Goal: Information Seeking & Learning: Learn about a topic

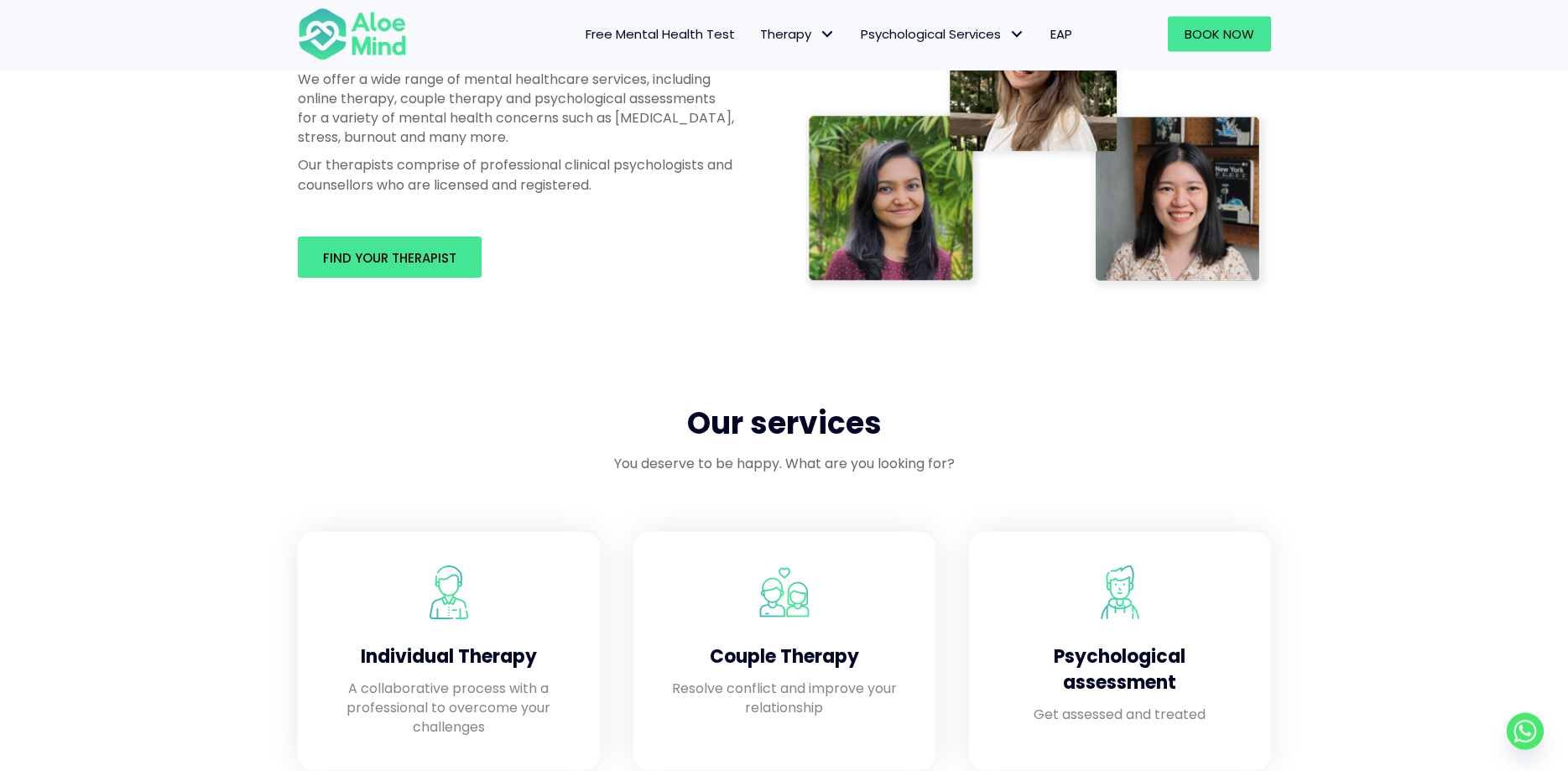
scroll to position [942, 0]
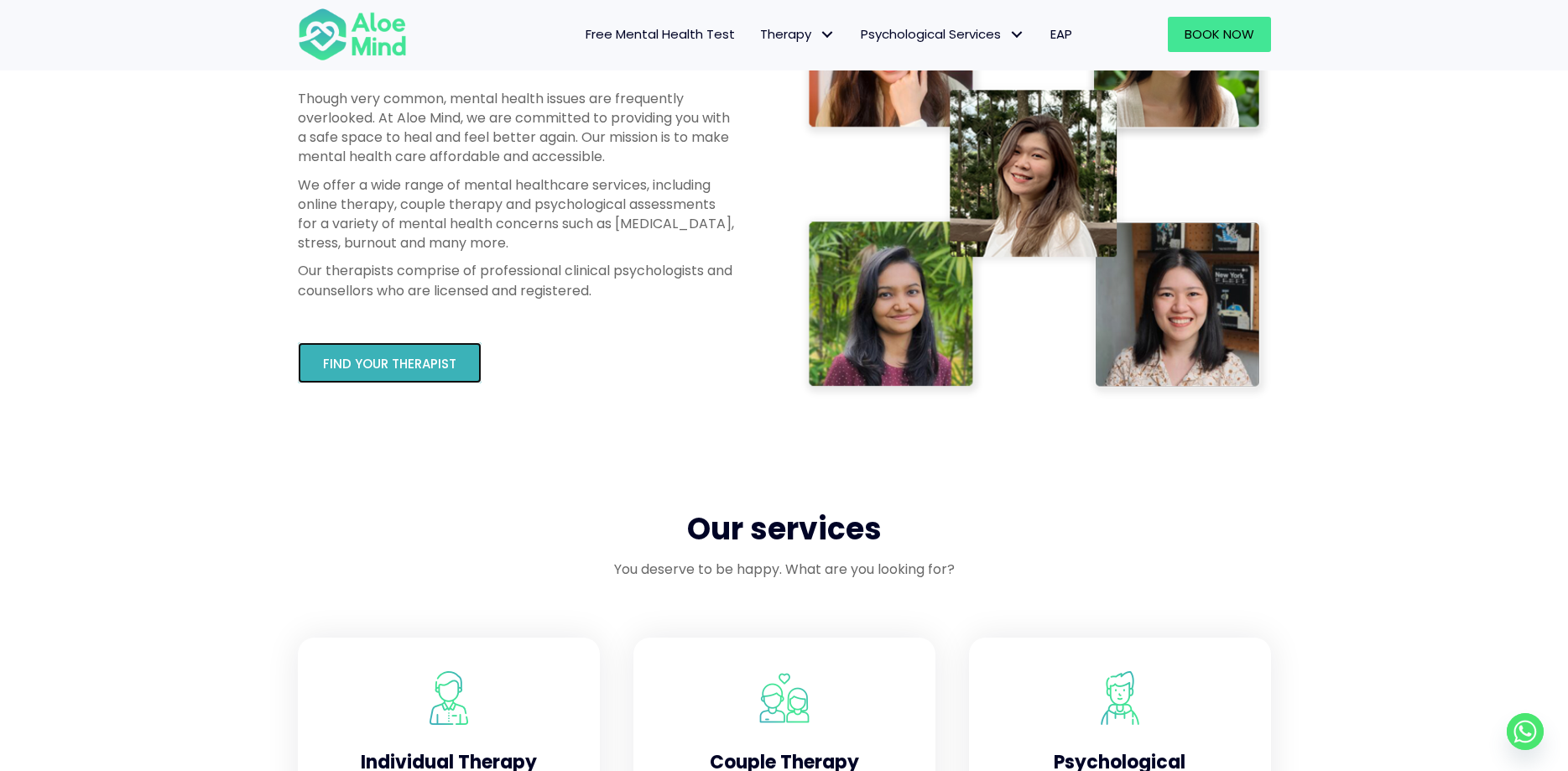
click at [462, 374] on link "Find your therapist" at bounding box center [390, 363] width 184 height 41
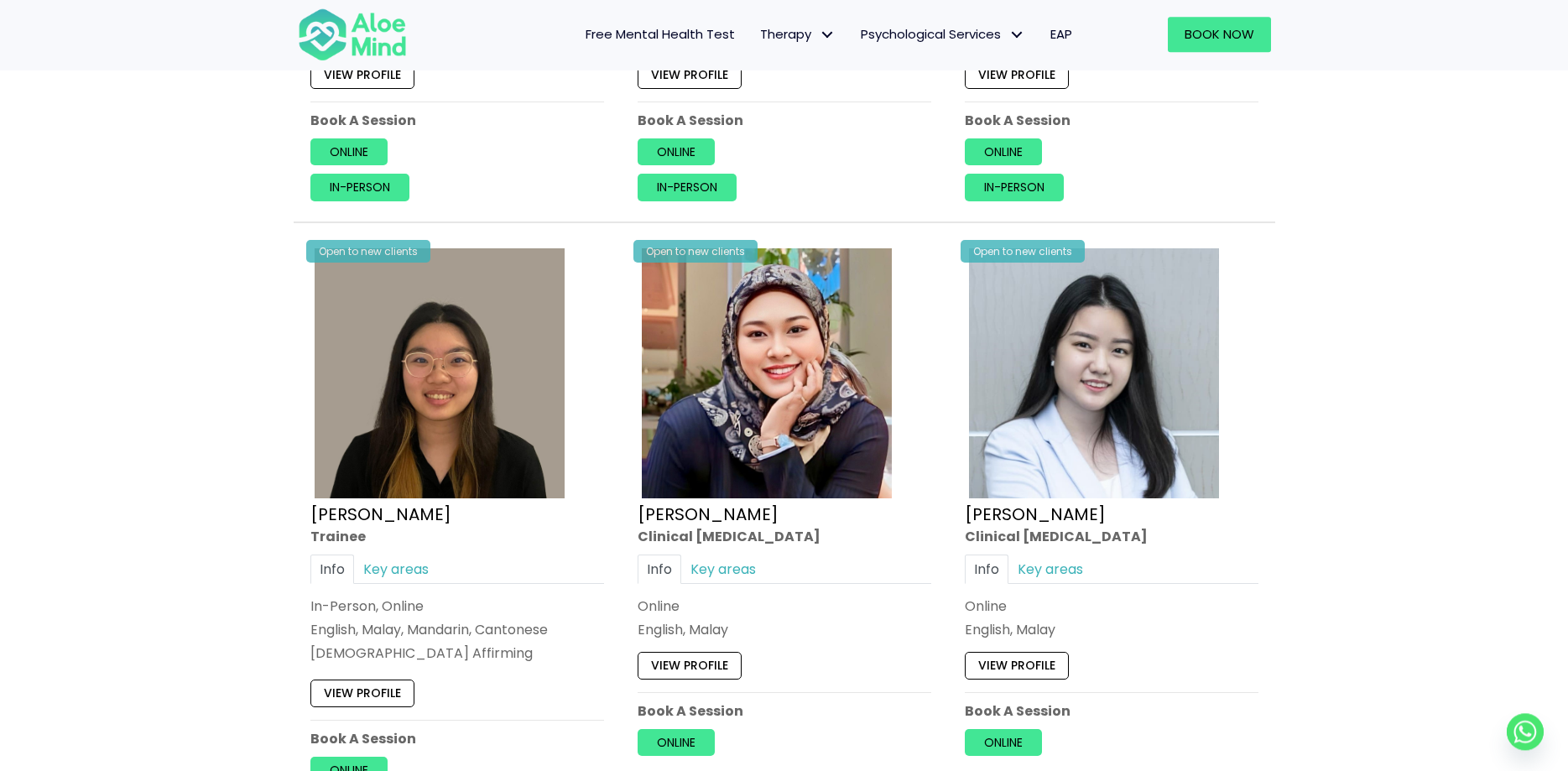
scroll to position [4623, 0]
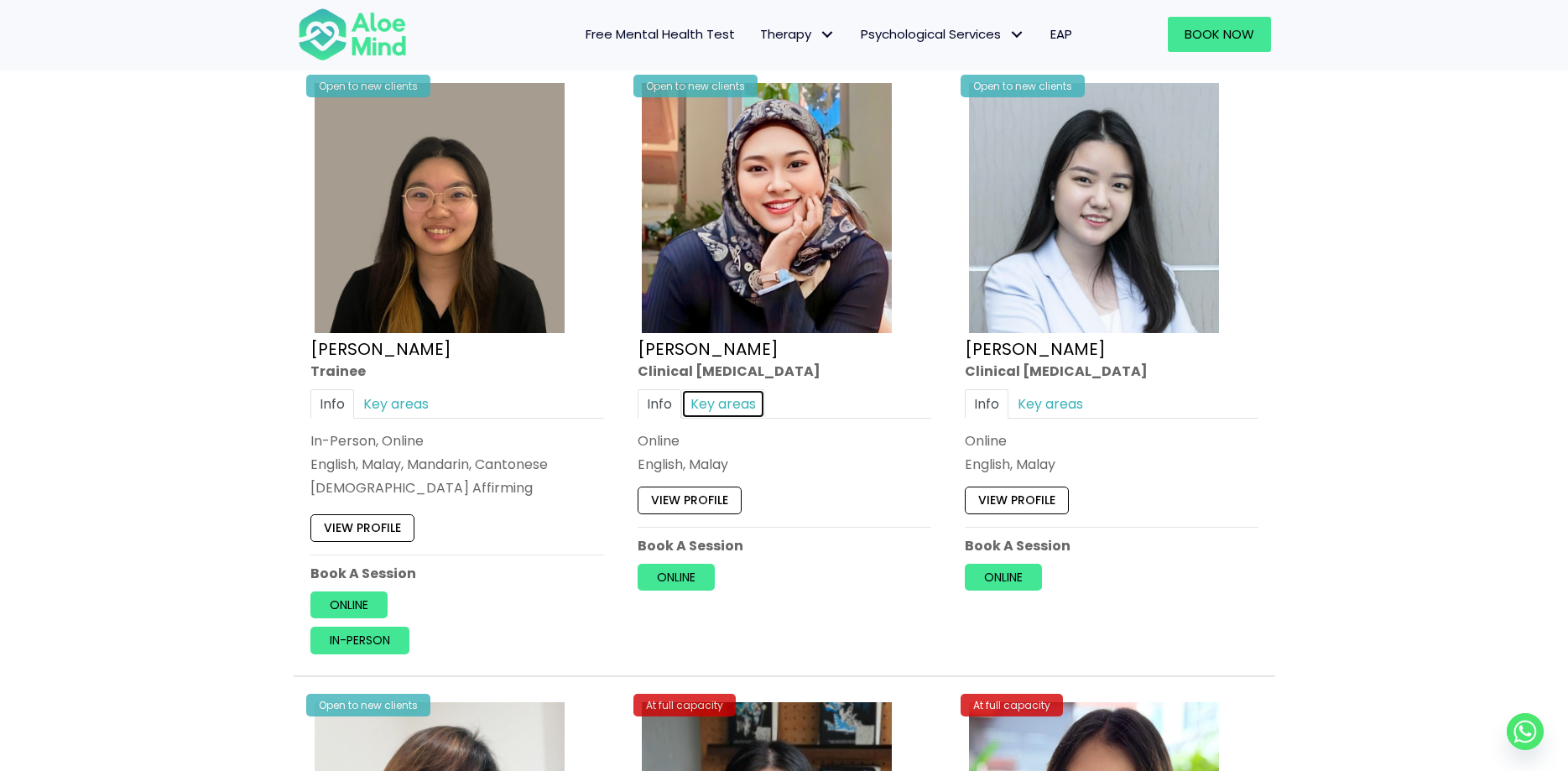
click at [751, 413] on link "Key areas" at bounding box center [723, 403] width 84 height 30
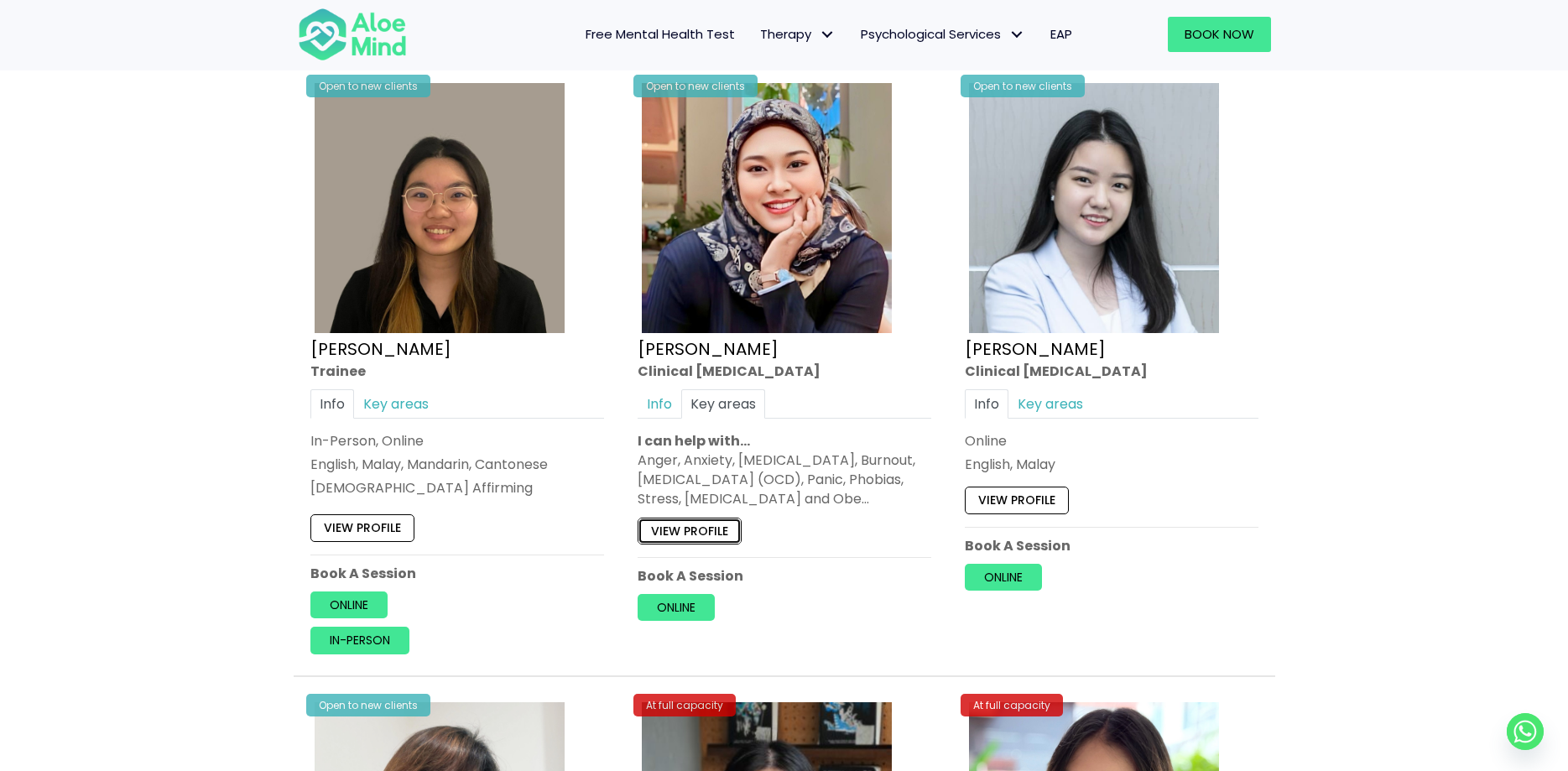
click at [718, 527] on link "View profile" at bounding box center [690, 531] width 104 height 27
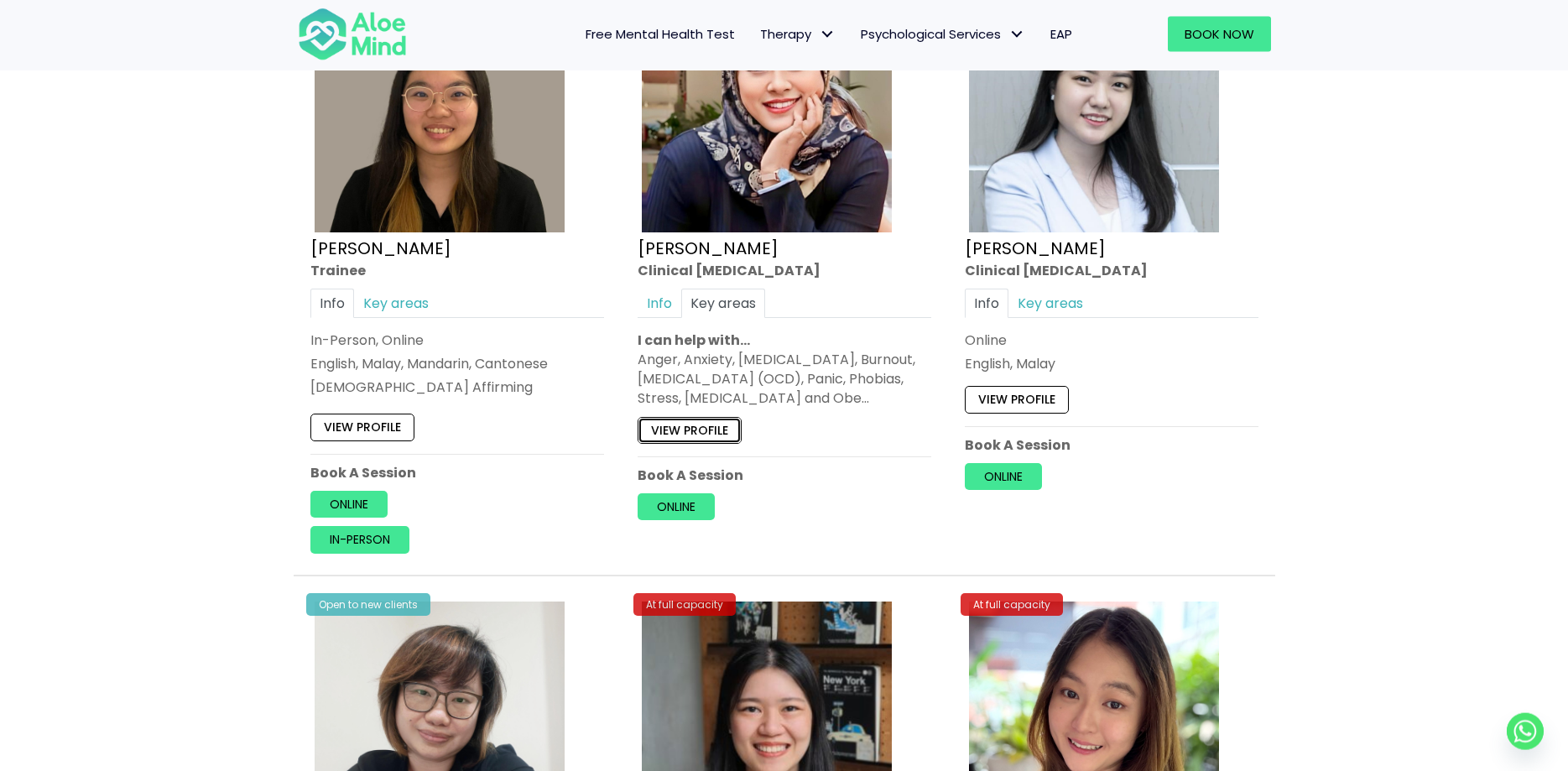
scroll to position [4538, 0]
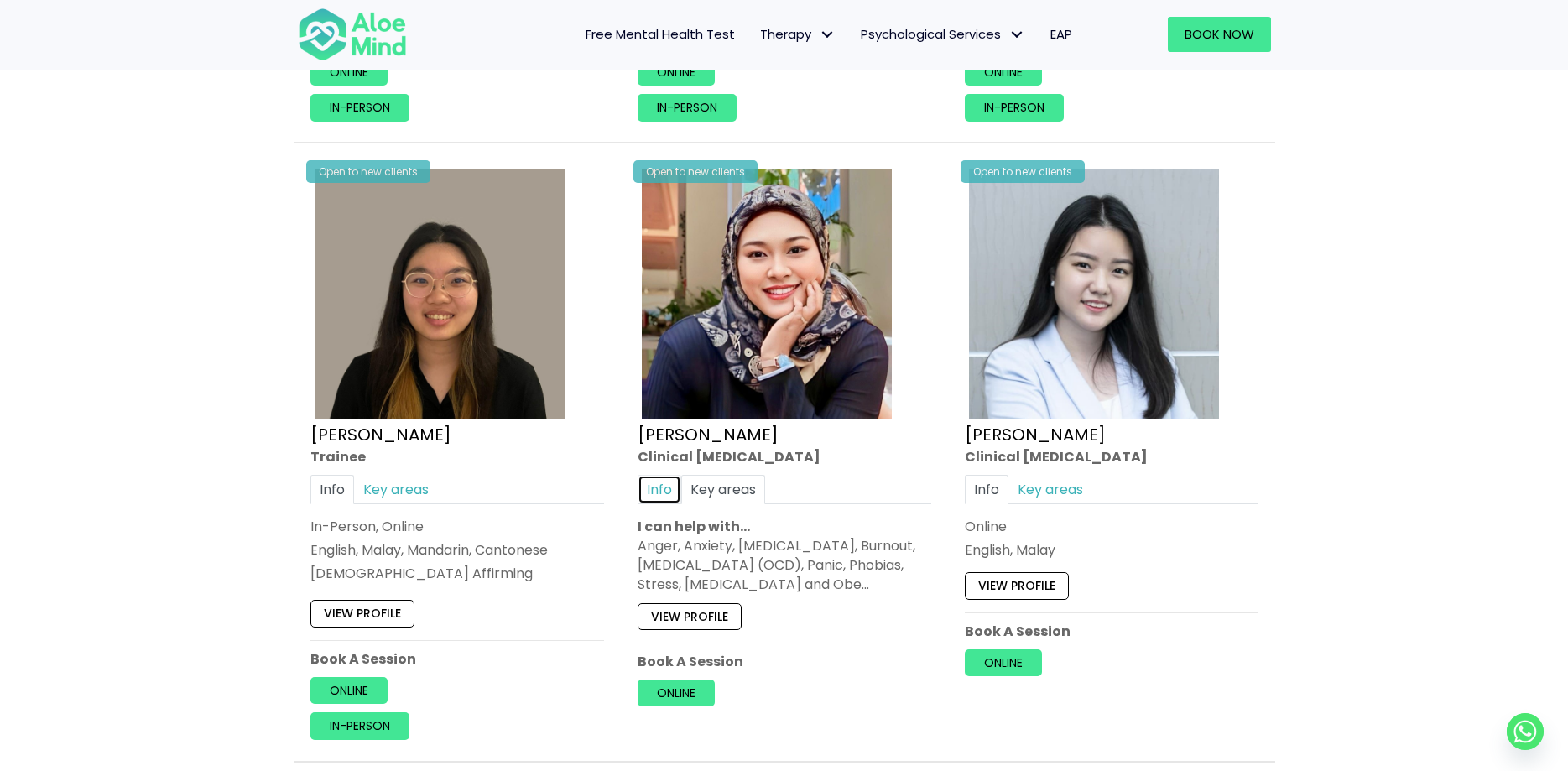
click at [668, 486] on link "Info" at bounding box center [659, 490] width 44 height 30
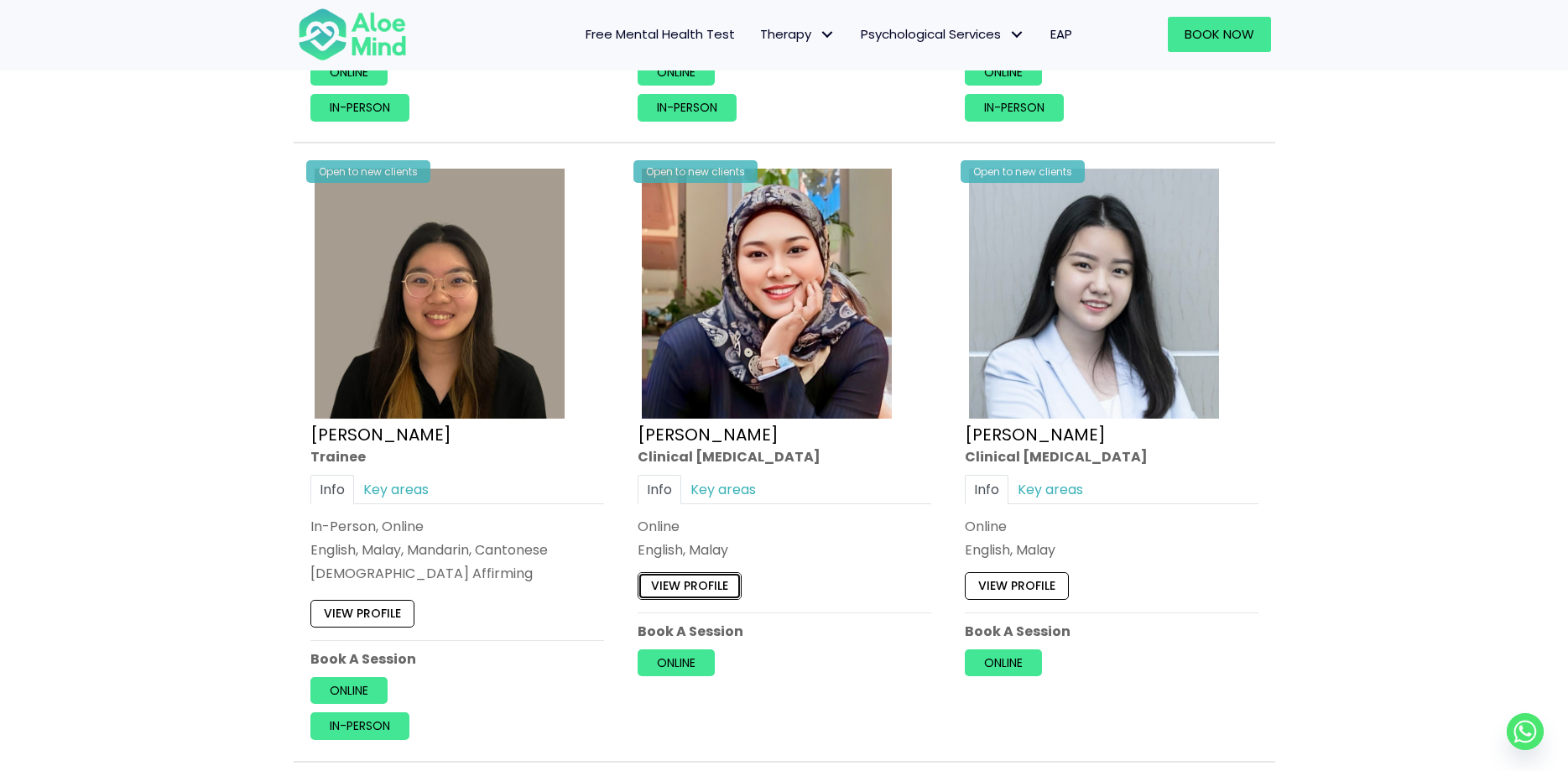
click at [709, 594] on link "View profile" at bounding box center [690, 587] width 104 height 27
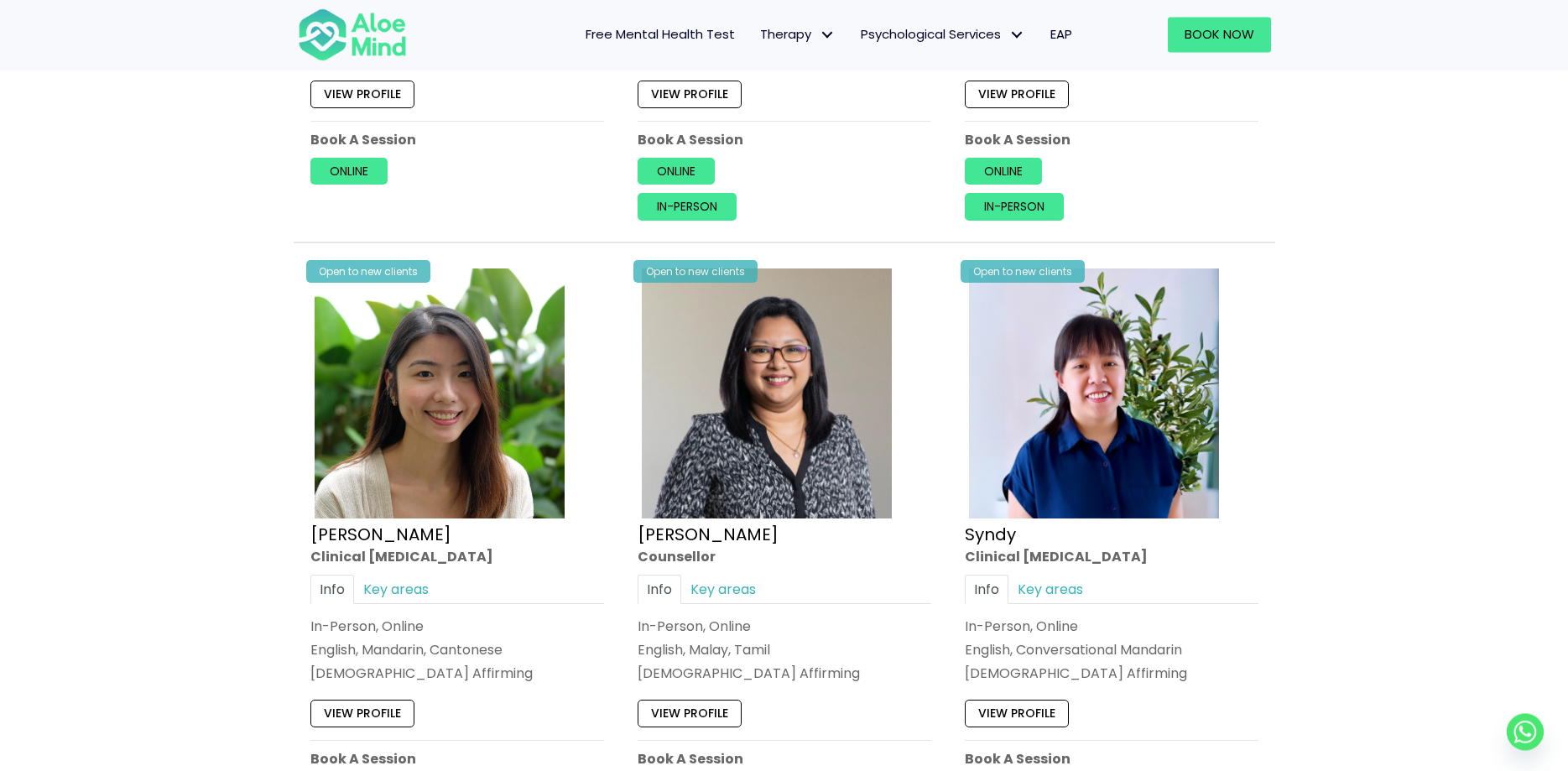
scroll to position [3853, 0]
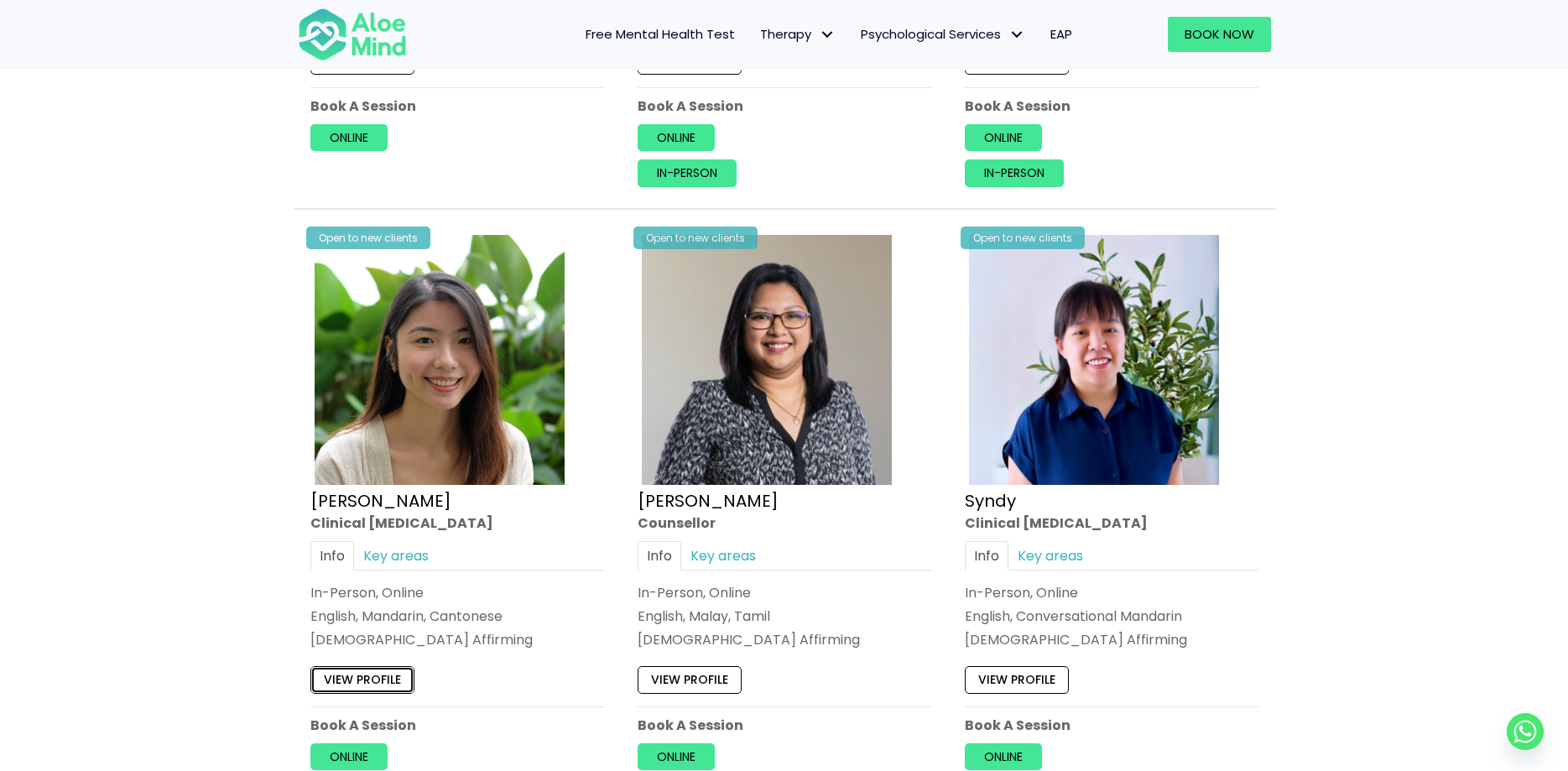
click at [374, 682] on link "View profile" at bounding box center [363, 680] width 104 height 27
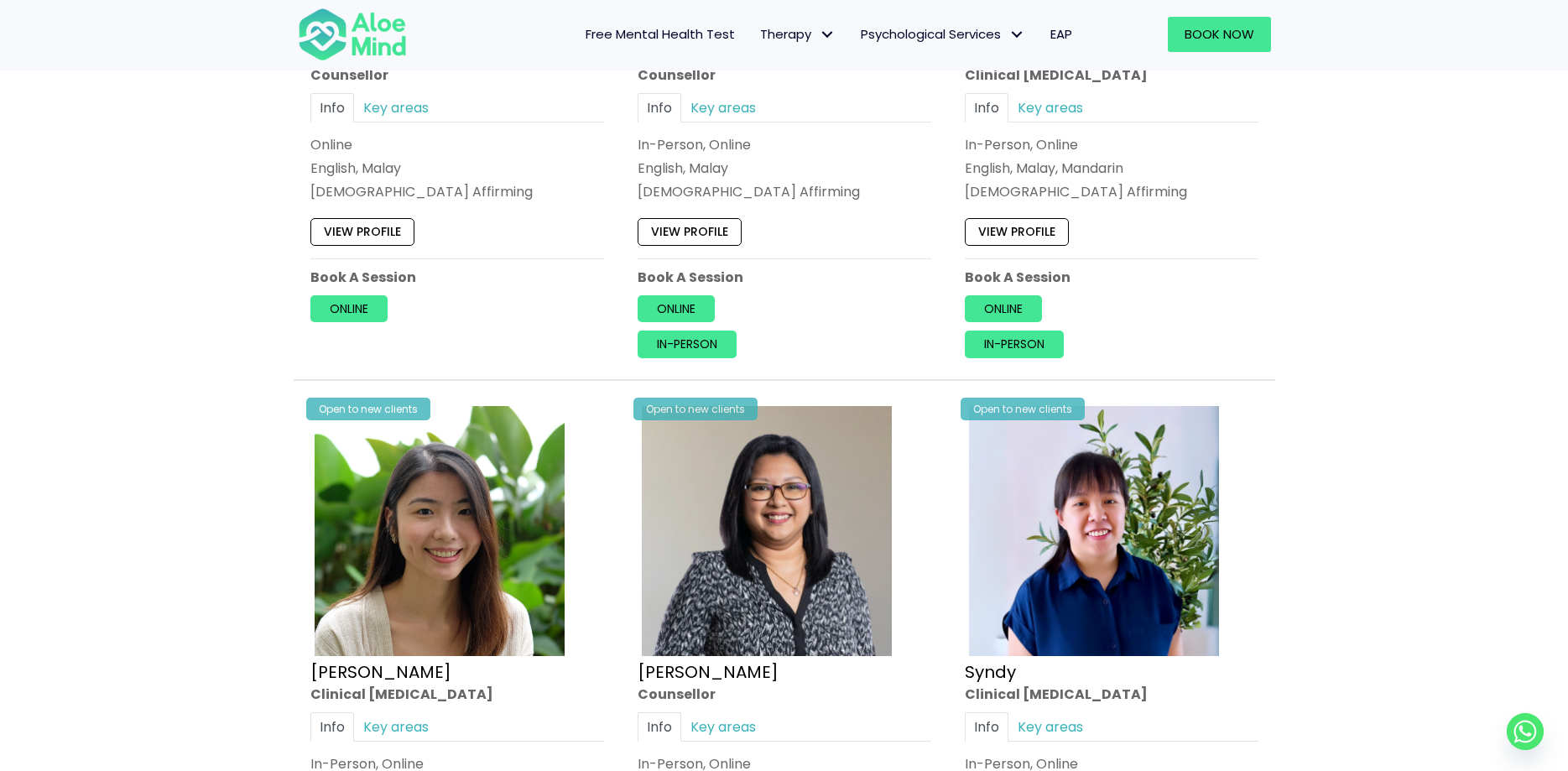
scroll to position [3339, 0]
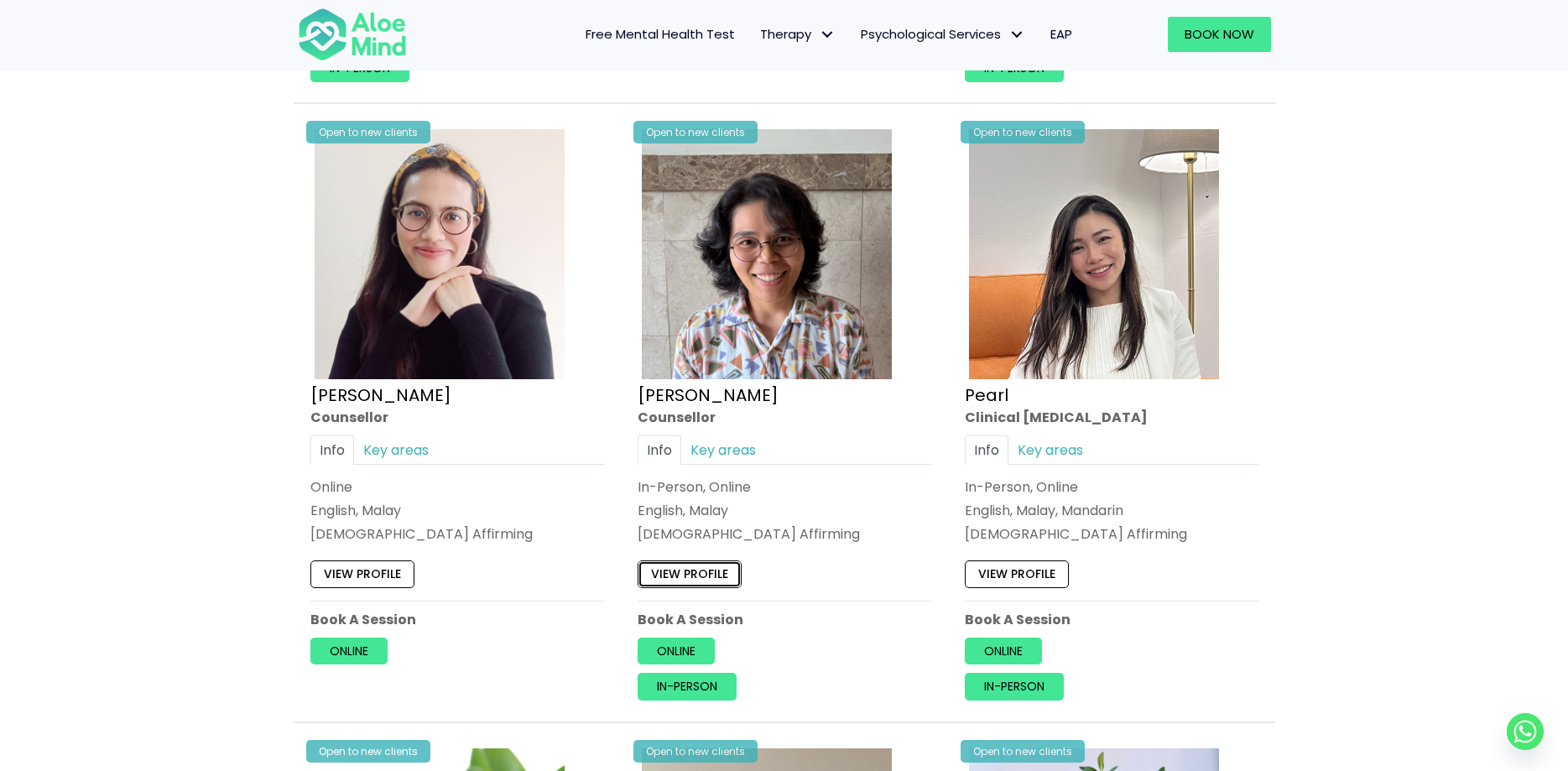
click at [719, 586] on link "View profile" at bounding box center [690, 575] width 104 height 27
click at [400, 571] on link "View profile" at bounding box center [363, 575] width 104 height 27
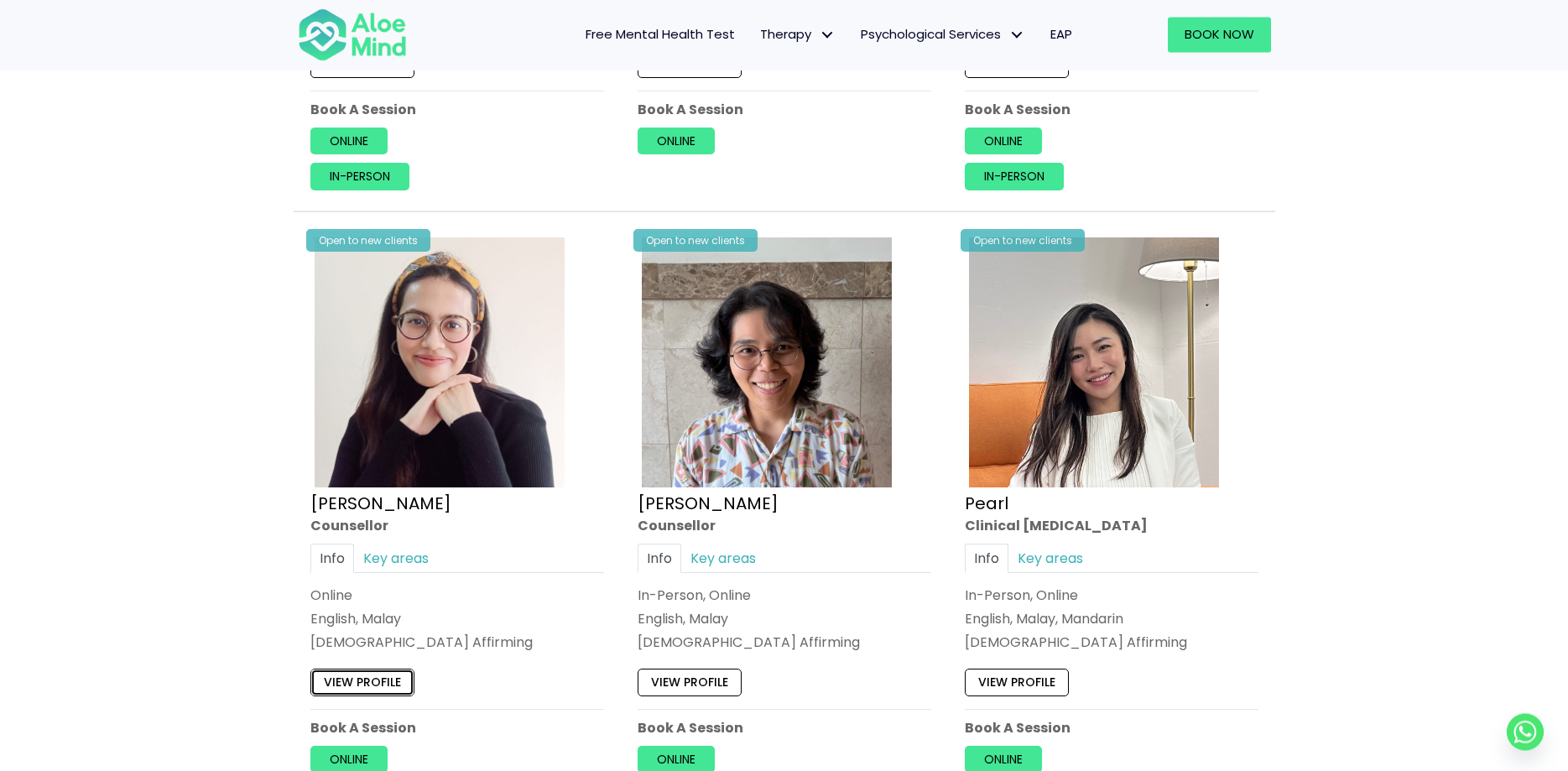
scroll to position [3168, 0]
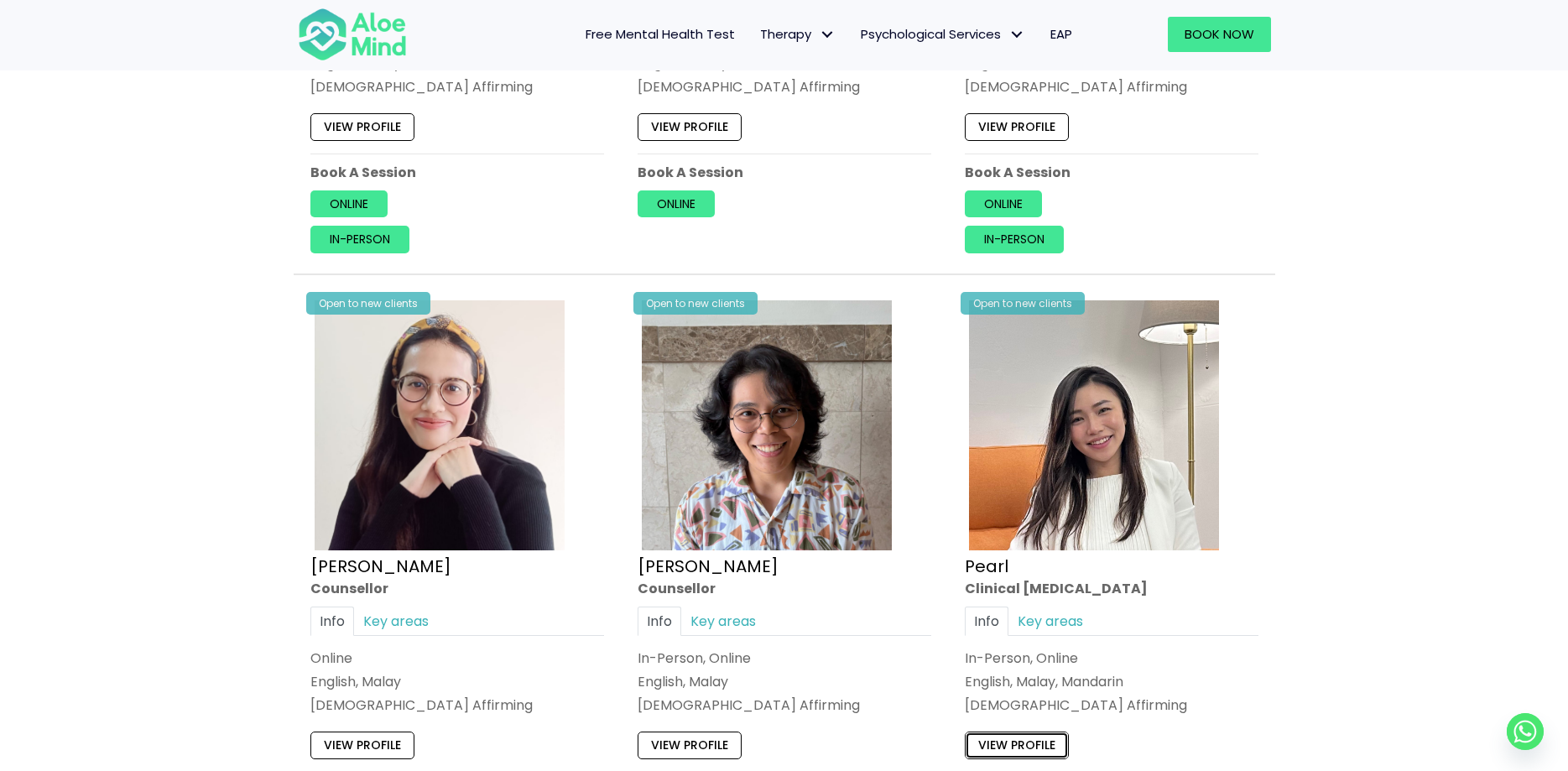
click at [1049, 741] on link "View profile" at bounding box center [1017, 746] width 104 height 27
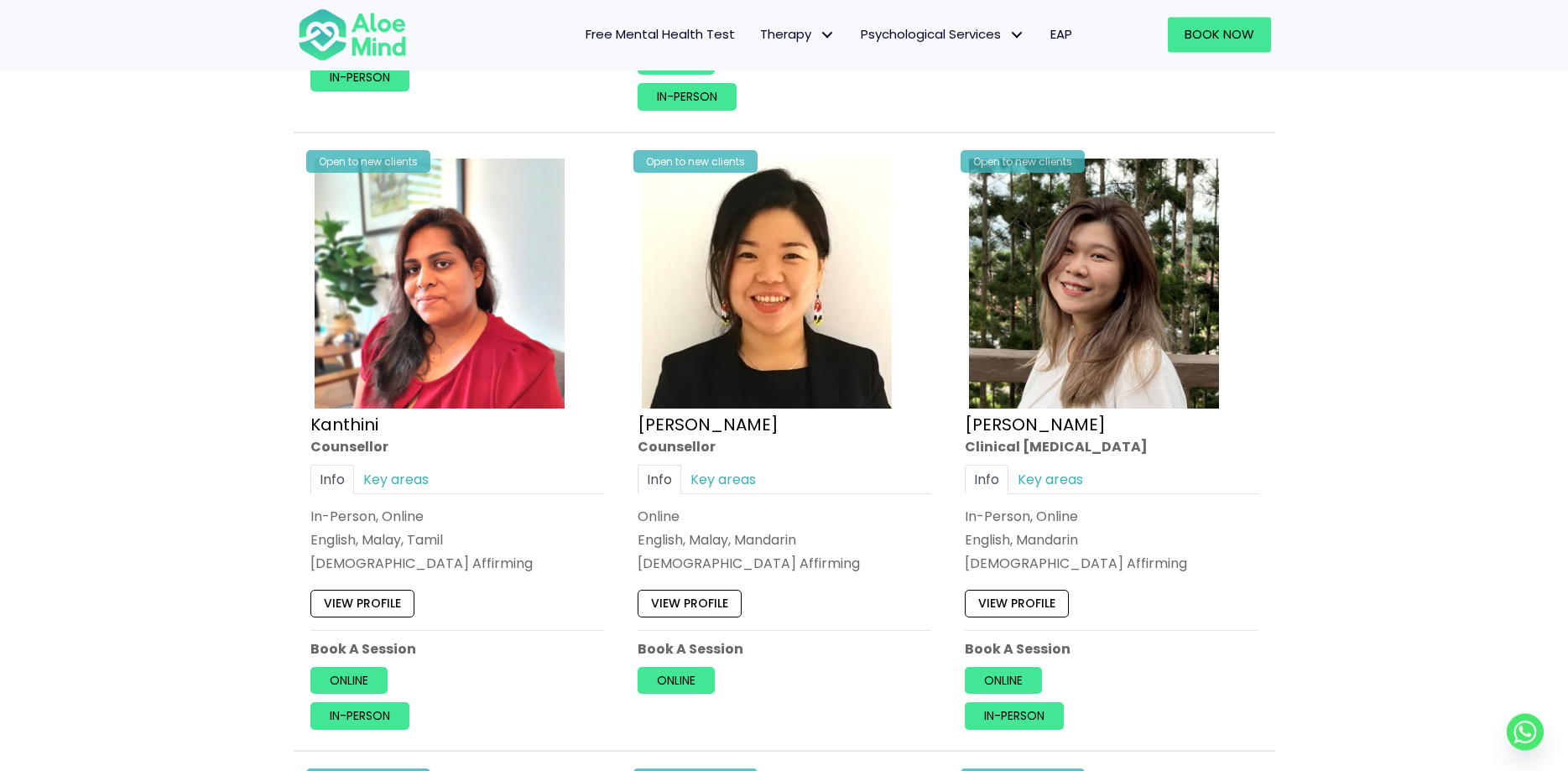
scroll to position [2654, 0]
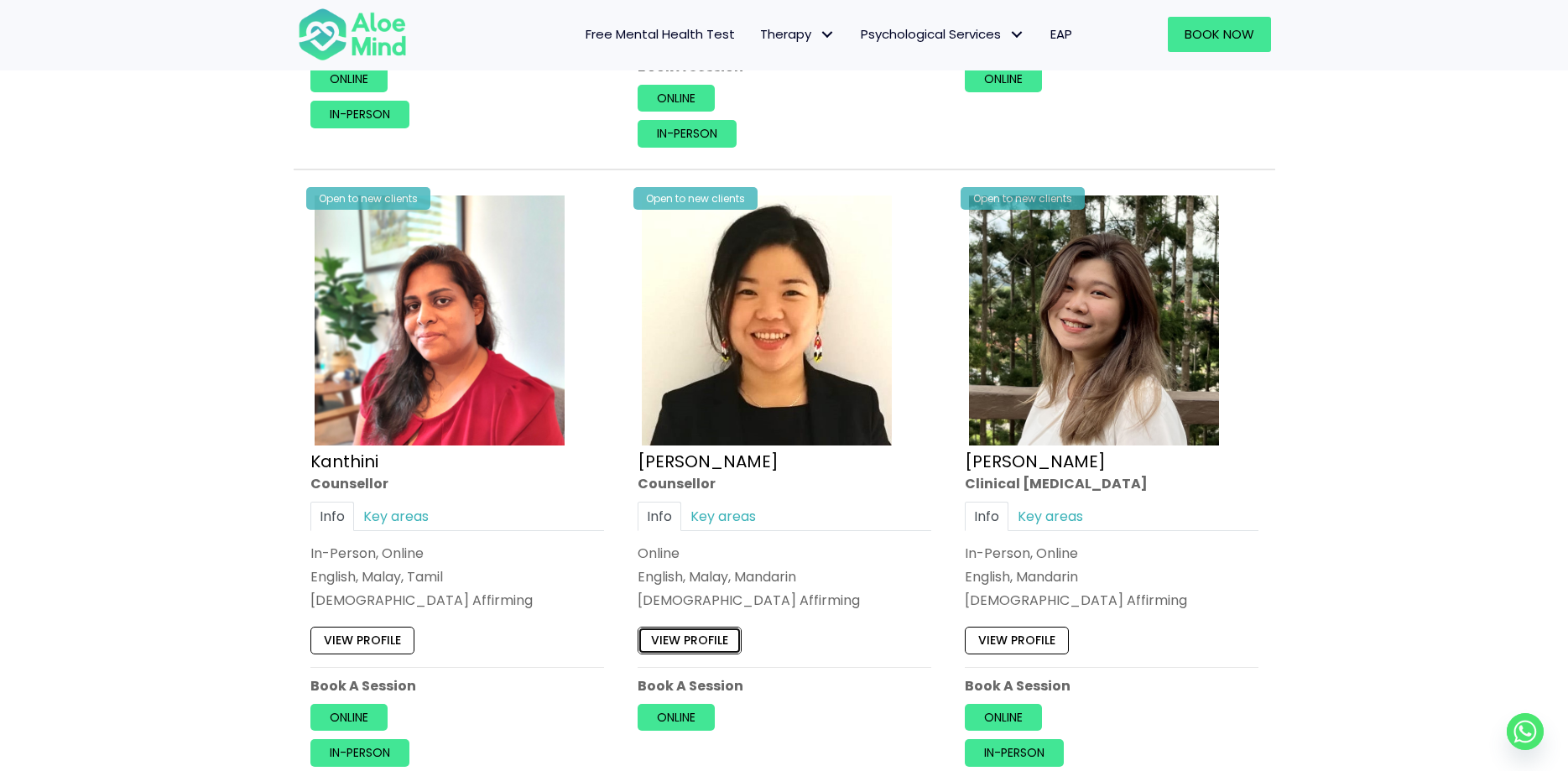
click at [722, 642] on link "View profile" at bounding box center [690, 641] width 104 height 27
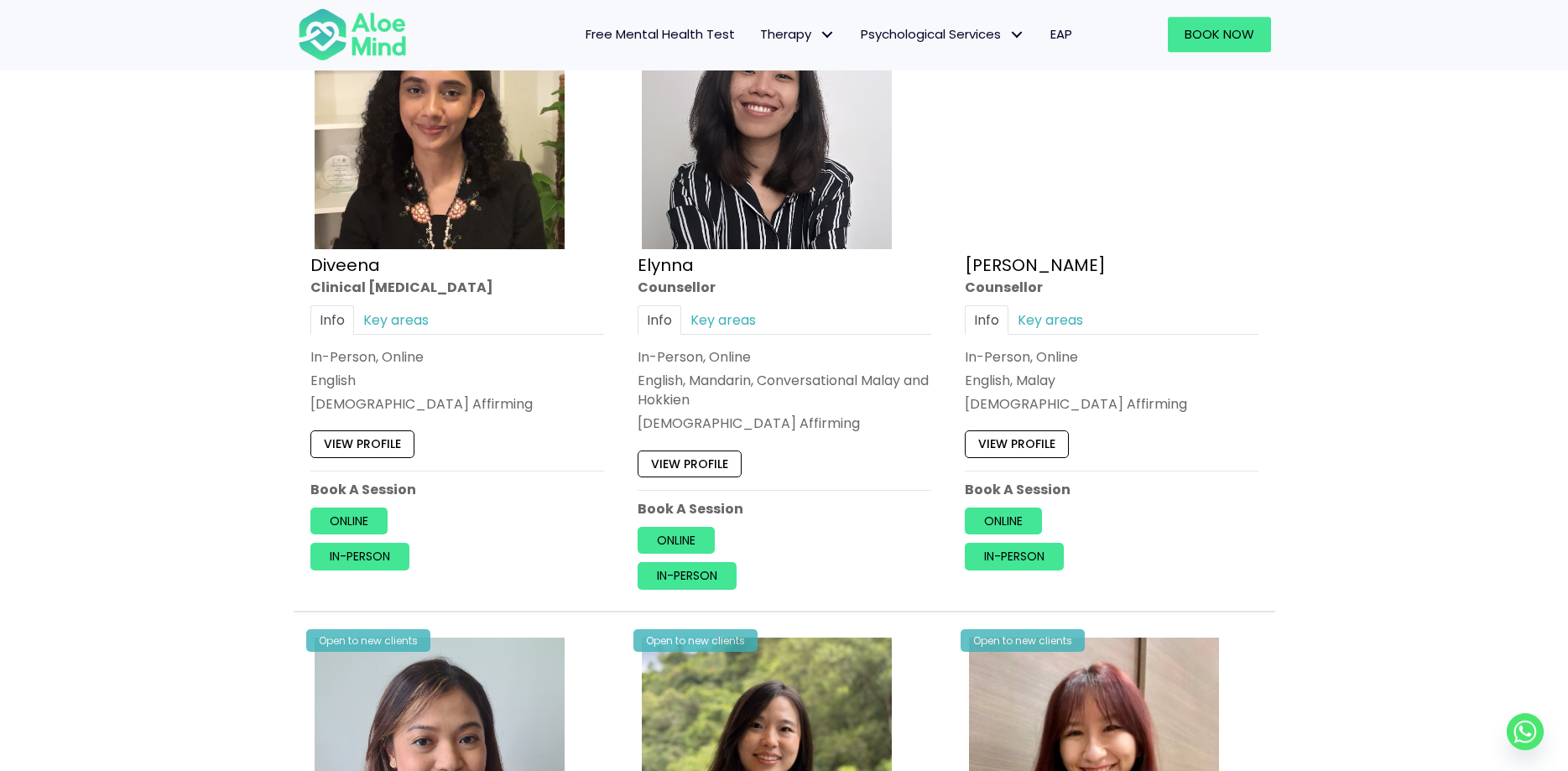
scroll to position [1456, 0]
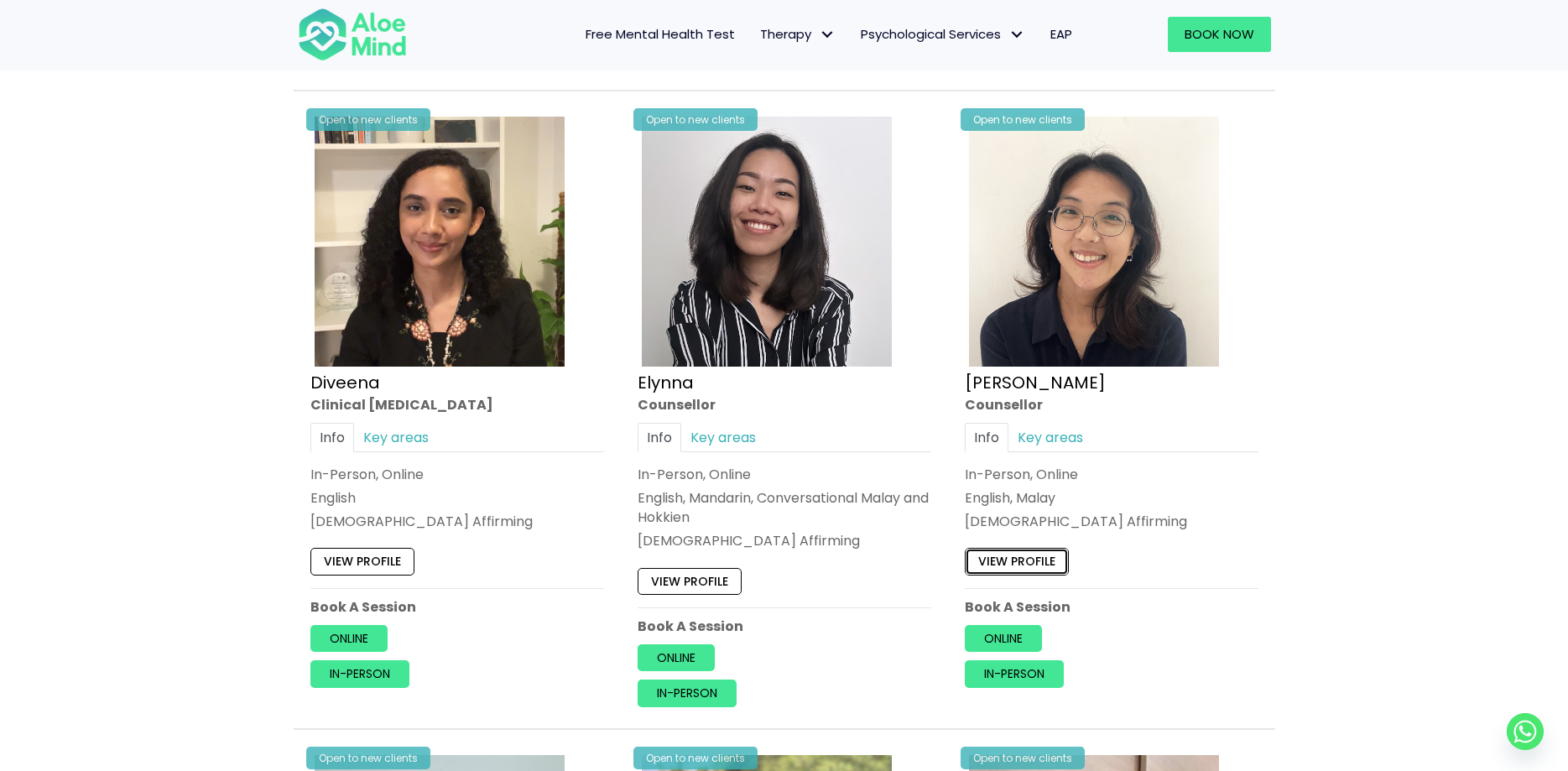
click at [1009, 569] on link "View profile" at bounding box center [1017, 563] width 104 height 27
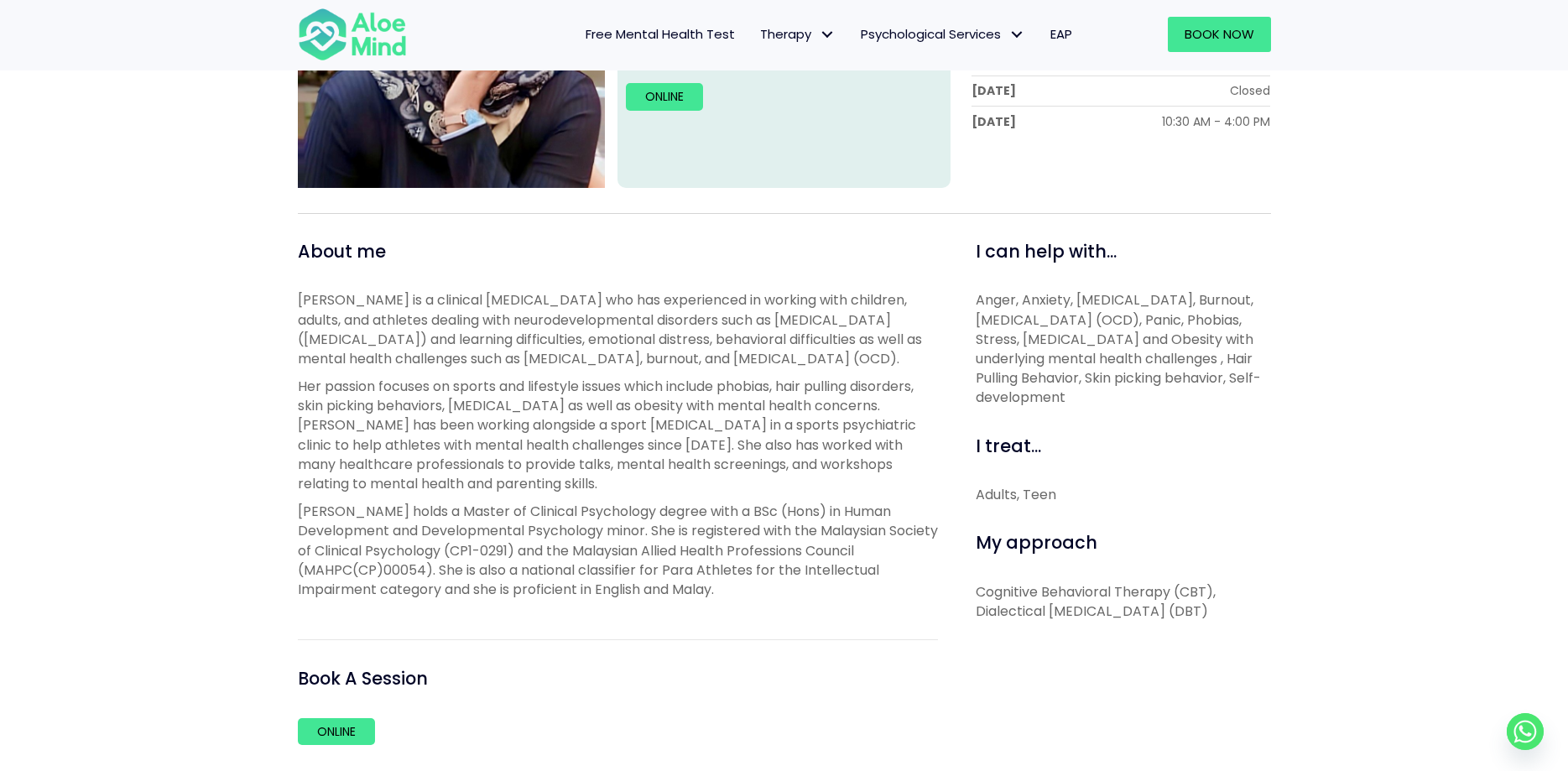
scroll to position [172, 0]
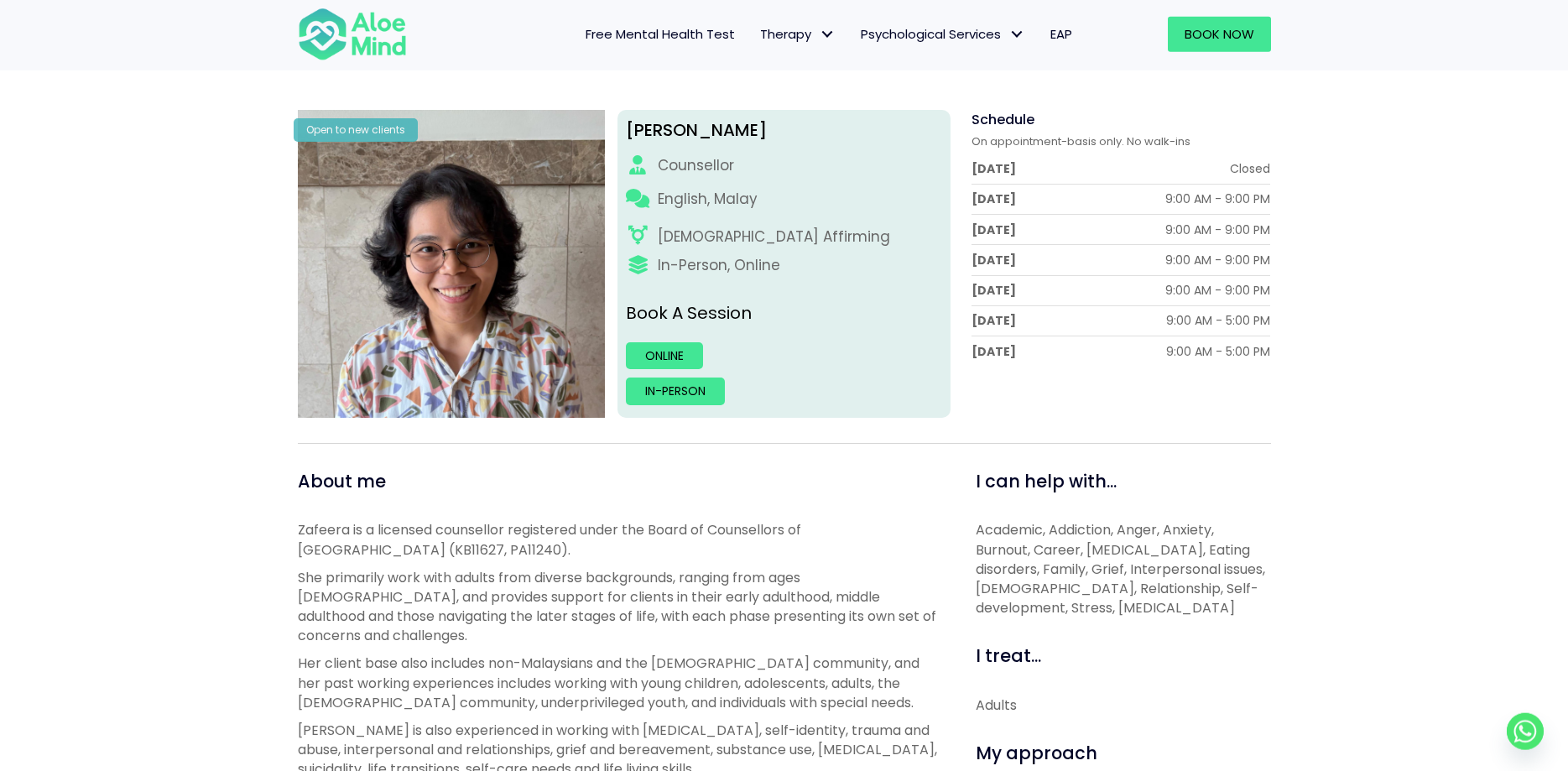
scroll to position [85, 0]
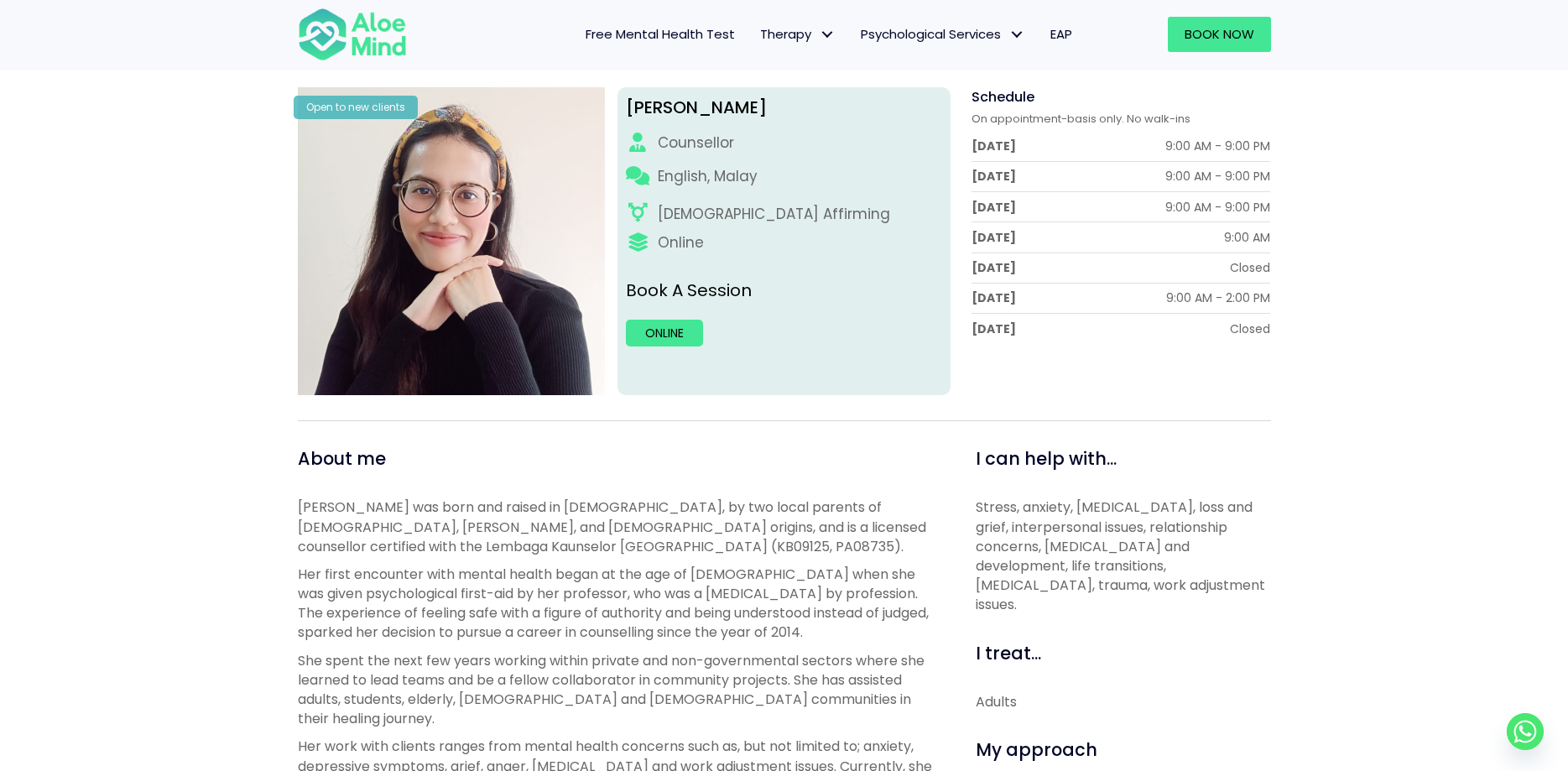
scroll to position [172, 0]
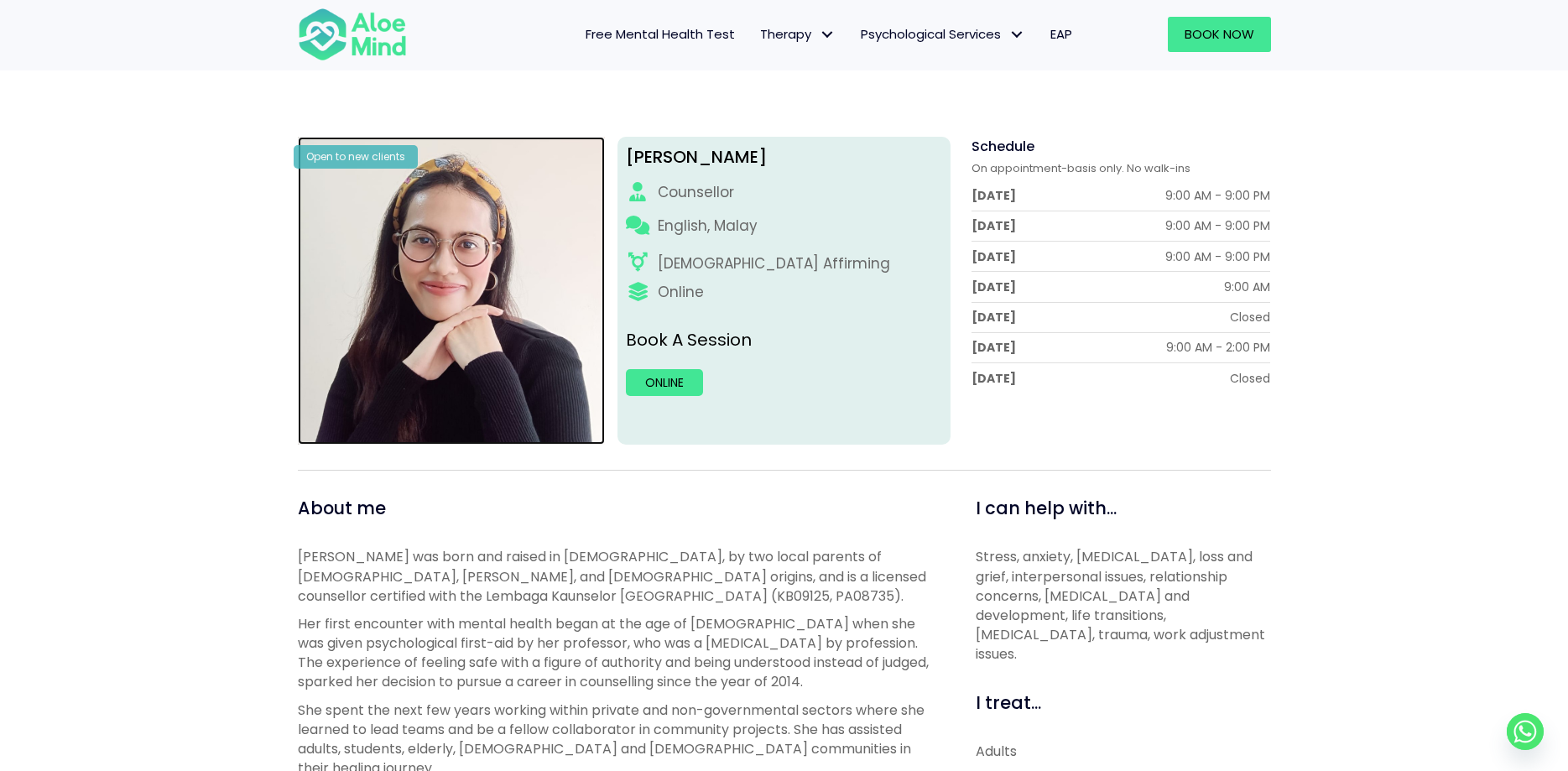
click at [464, 321] on img at bounding box center [452, 290] width 308 height 308
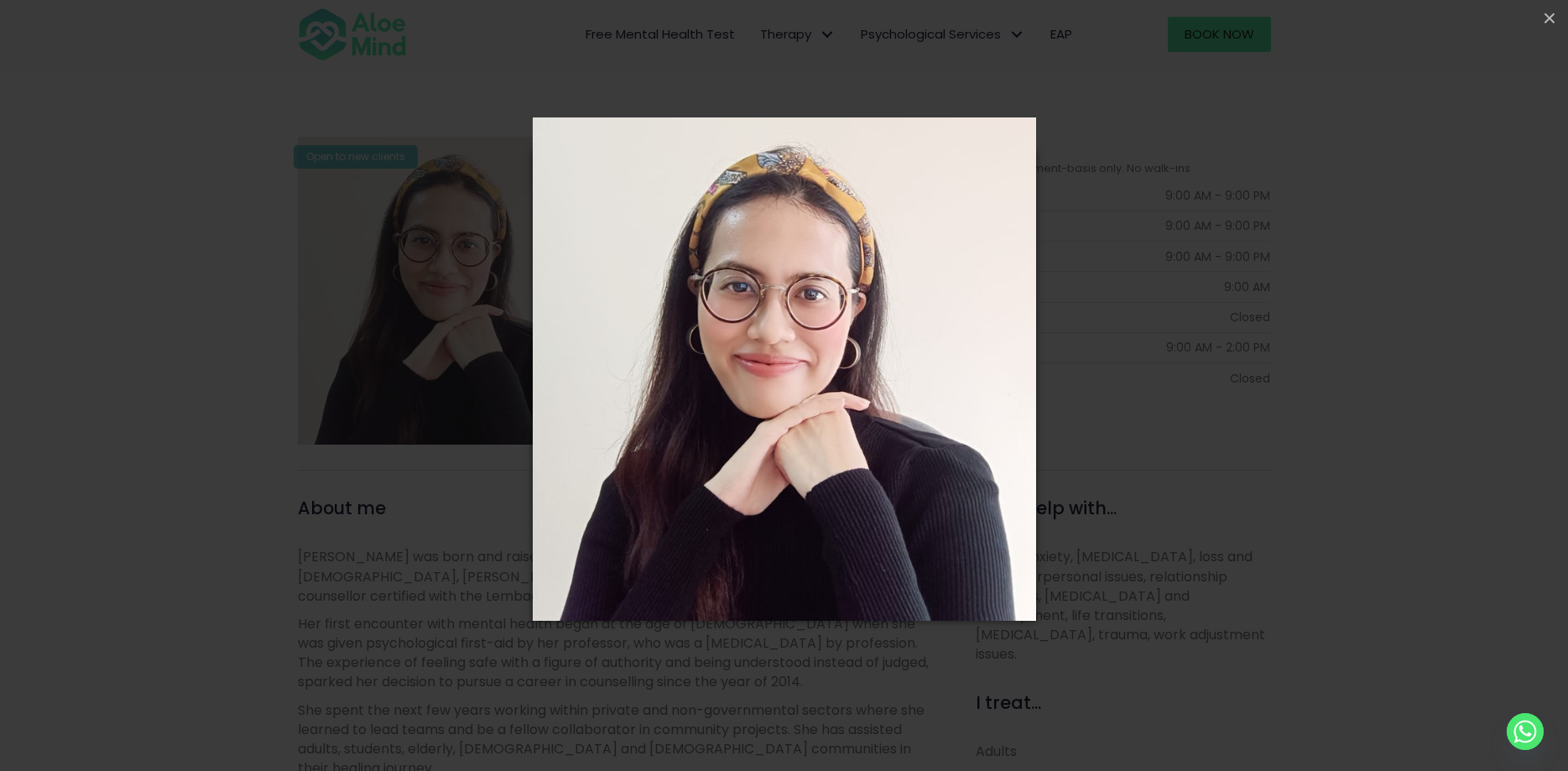
click at [1097, 325] on div "Loading..." at bounding box center [784, 386] width 1568 height 771
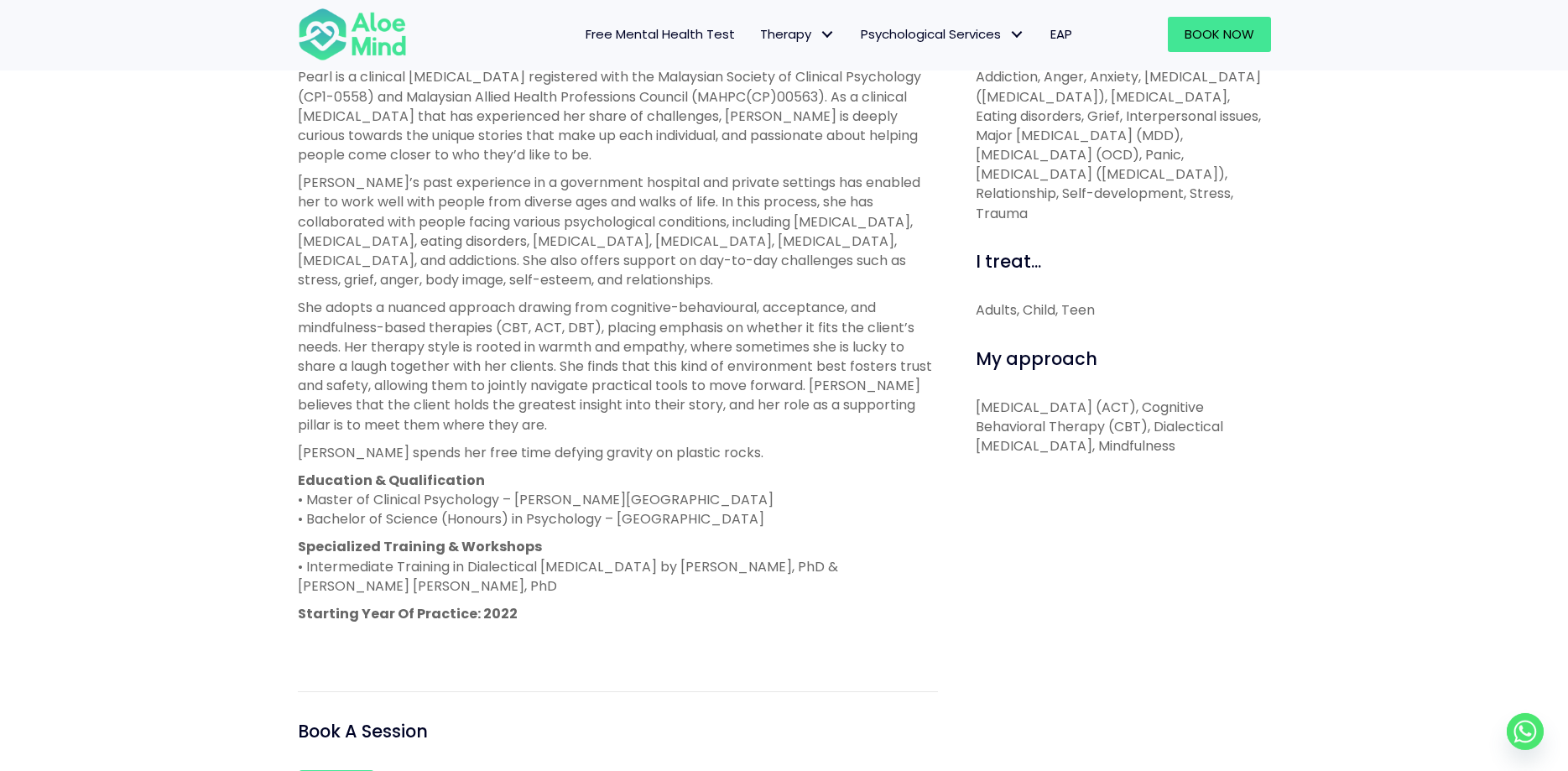
scroll to position [685, 0]
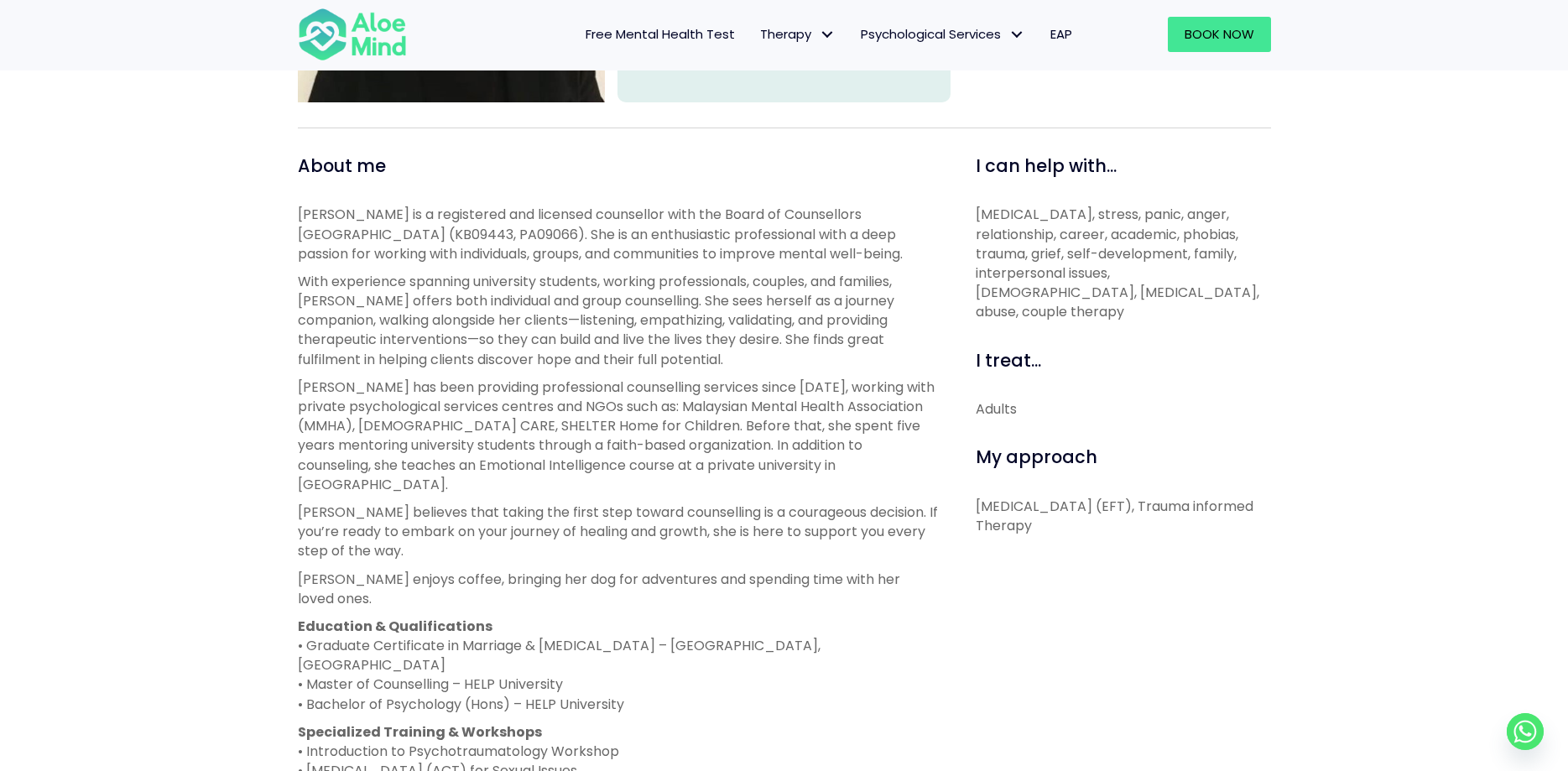
scroll to position [172, 0]
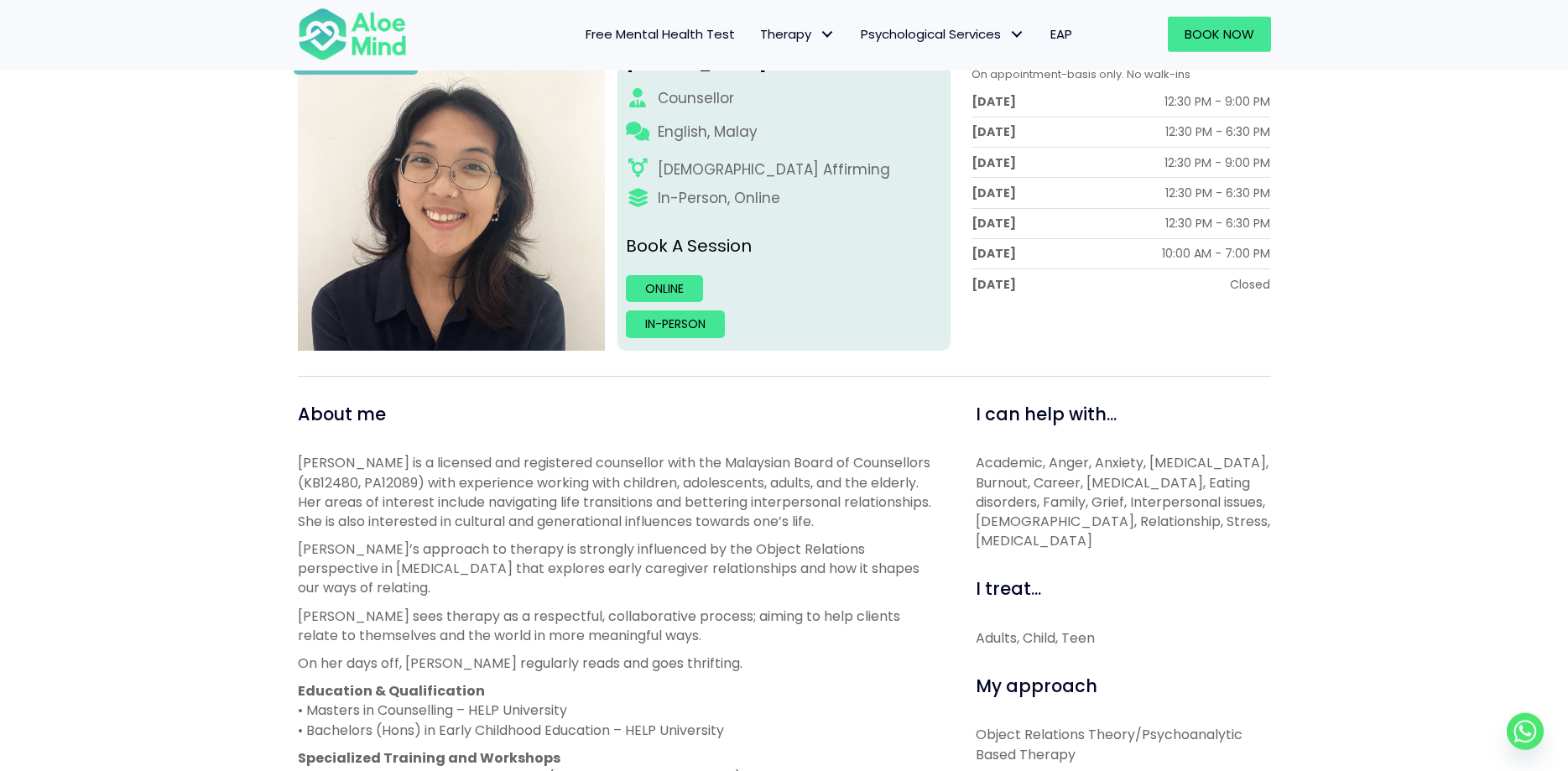
scroll to position [85, 0]
